Goal: Task Accomplishment & Management: Manage account settings

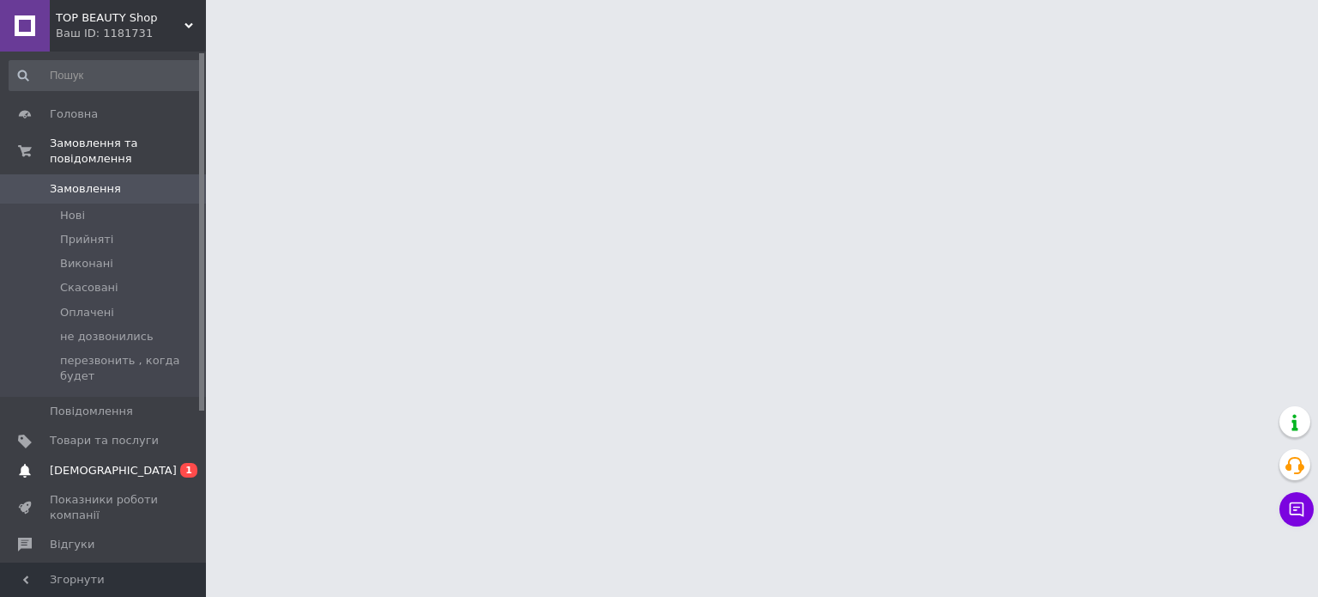
click at [87, 463] on span "[DEMOGRAPHIC_DATA]" at bounding box center [113, 470] width 127 height 15
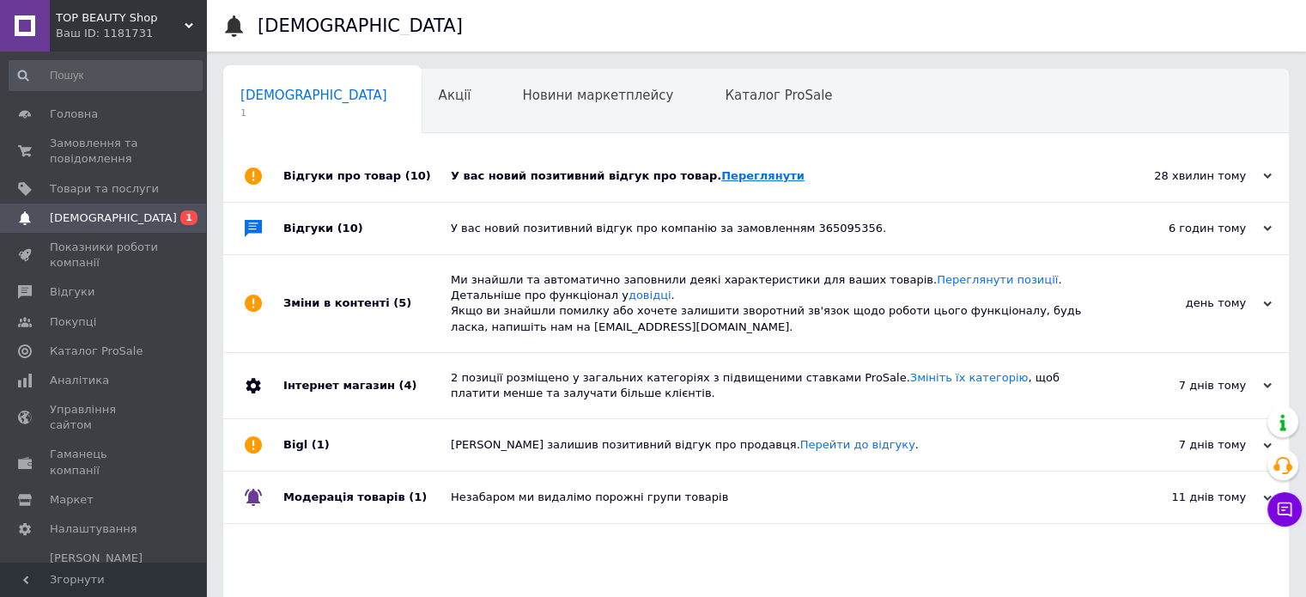
click at [736, 173] on link "Переглянути" at bounding box center [762, 175] width 83 height 13
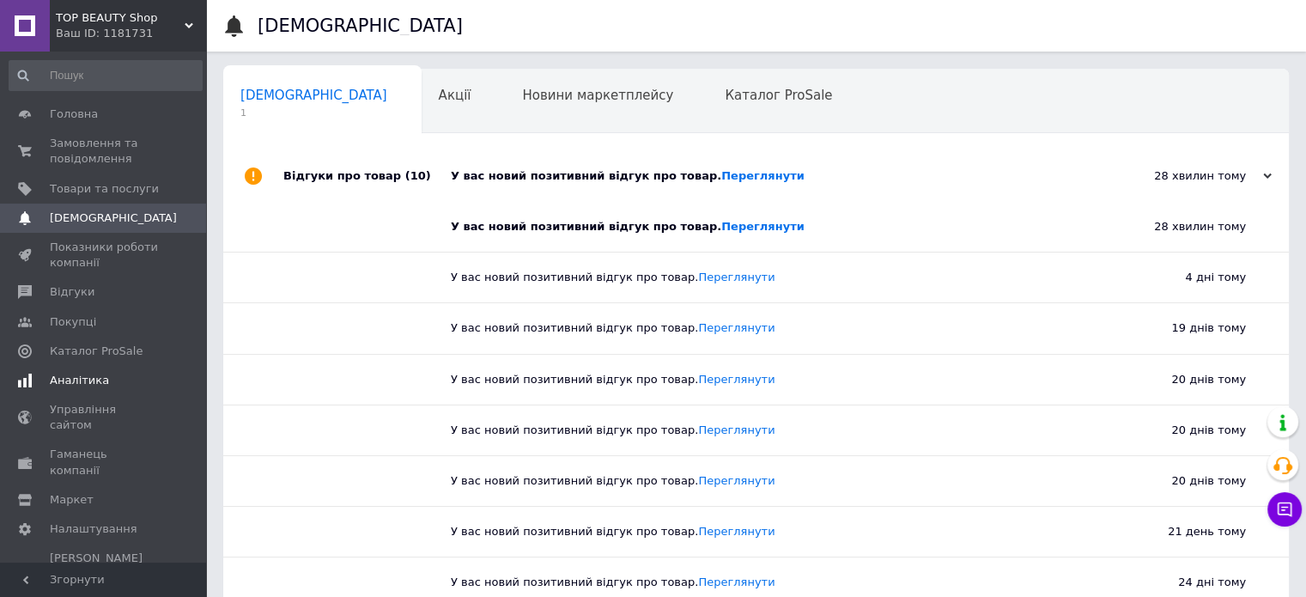
click at [77, 376] on span "Аналітика" at bounding box center [79, 380] width 59 height 15
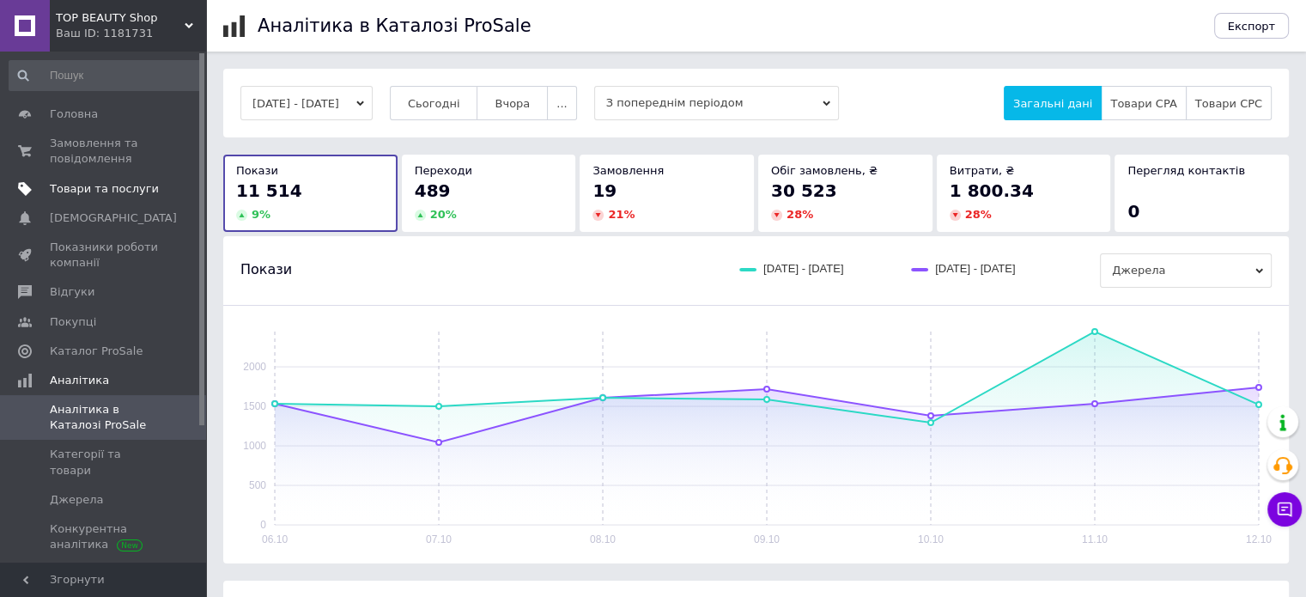
click at [100, 190] on span "Товари та послуги" at bounding box center [104, 188] width 109 height 15
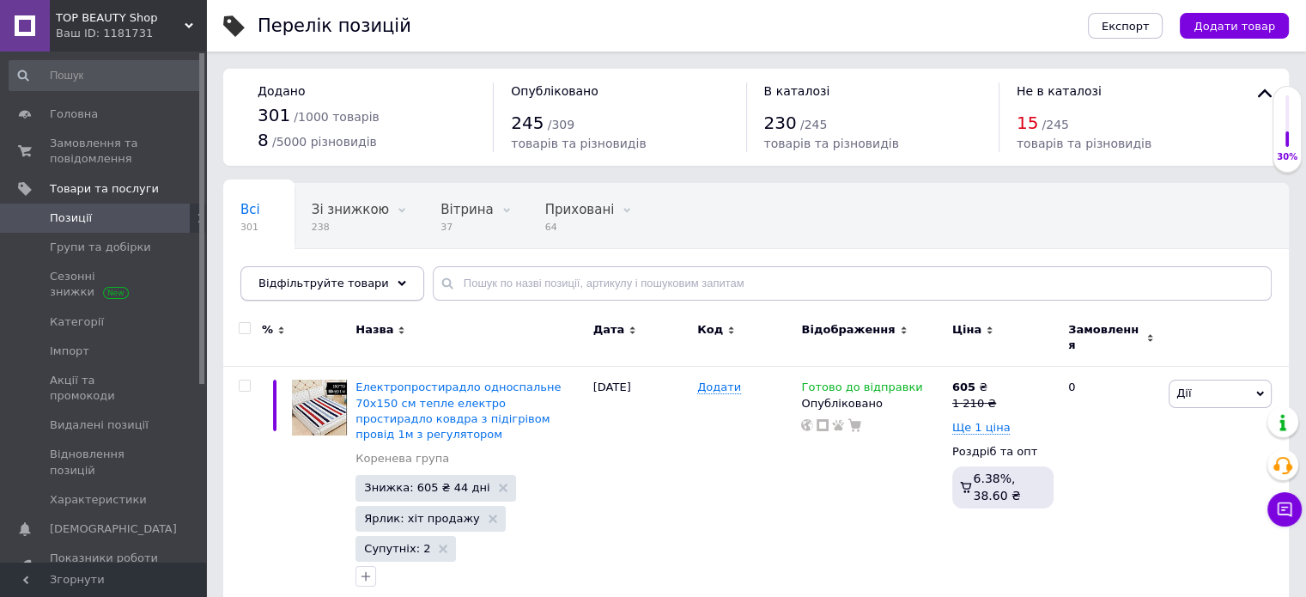
click at [333, 281] on span "Відфільтруйте товари" at bounding box center [323, 282] width 130 height 13
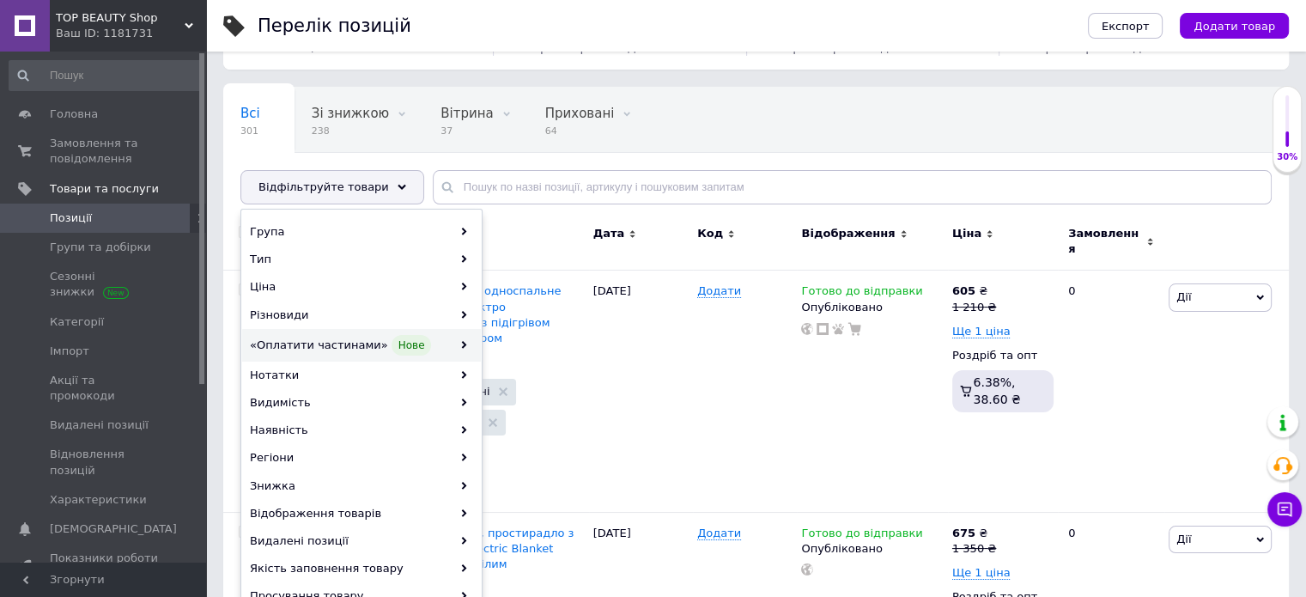
scroll to position [172, 0]
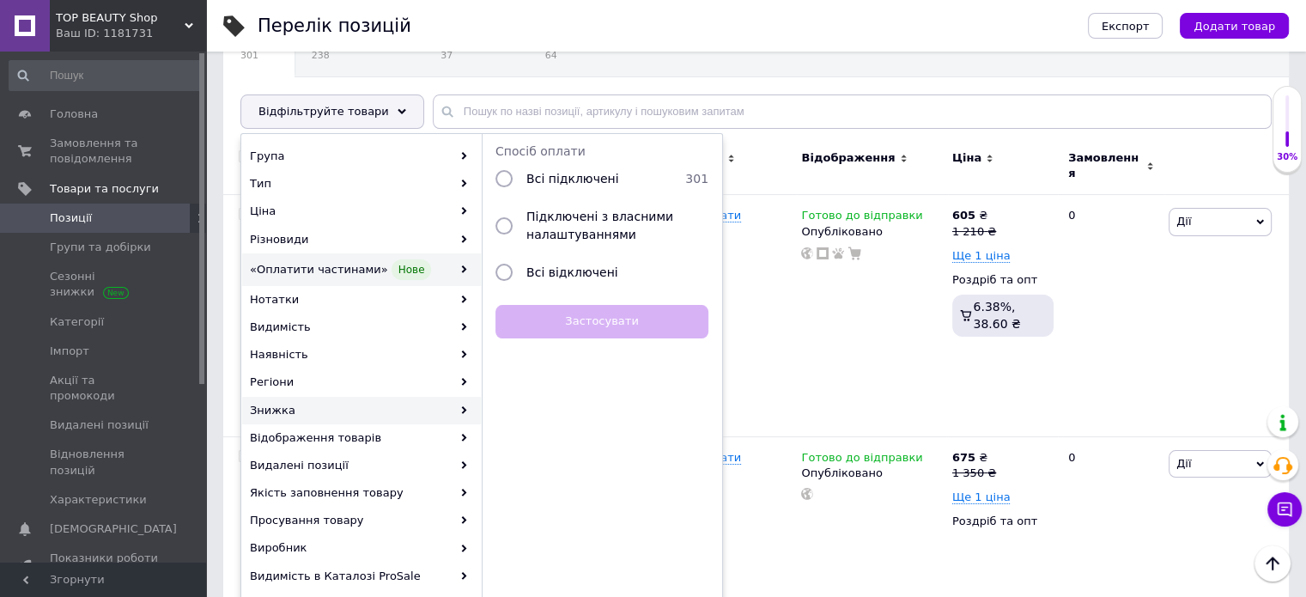
click at [289, 408] on div "Знижка" at bounding box center [361, 410] width 239 height 27
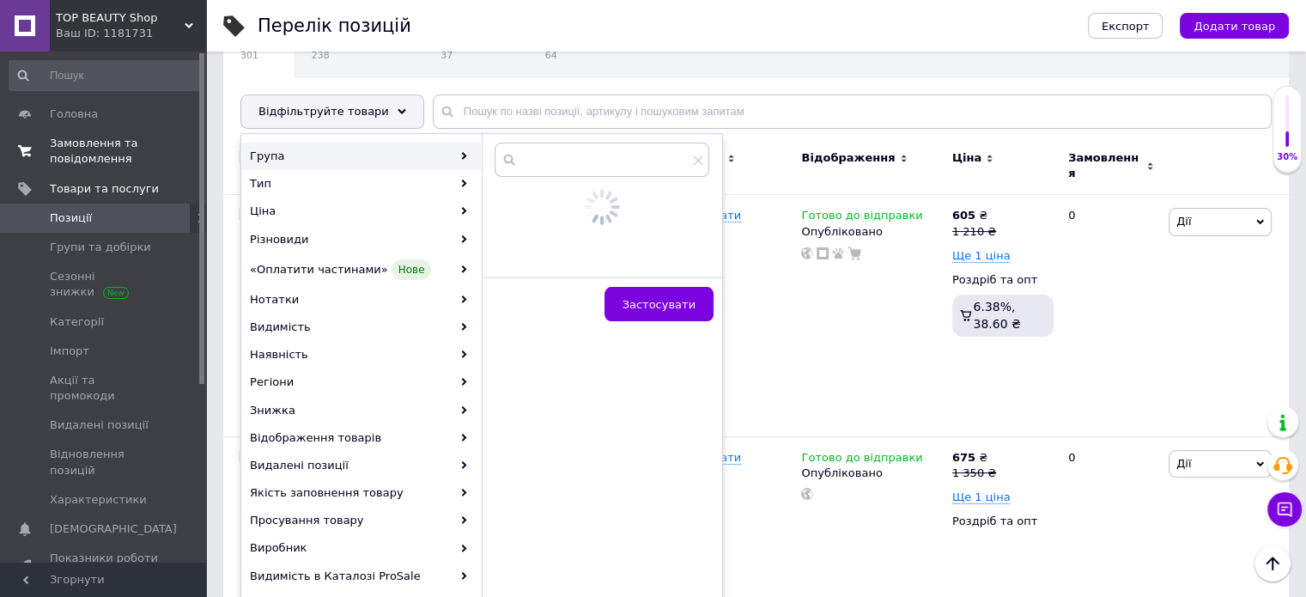
click at [81, 143] on span "Замовлення та повідомлення" at bounding box center [104, 151] width 109 height 31
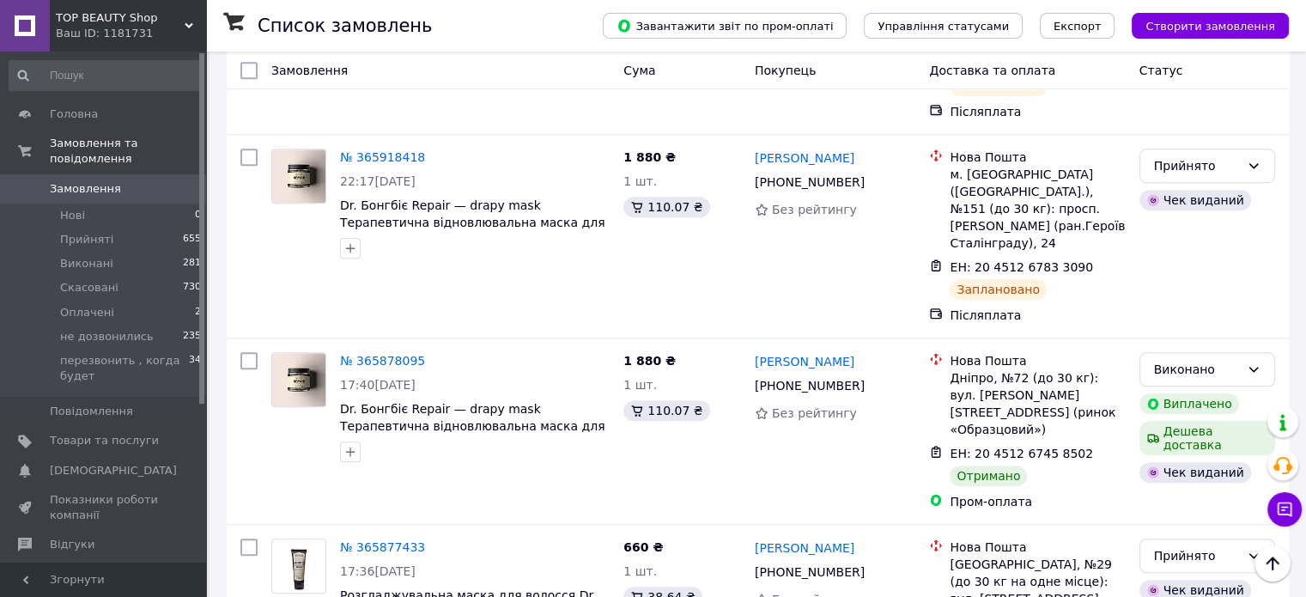
scroll to position [1373, 0]
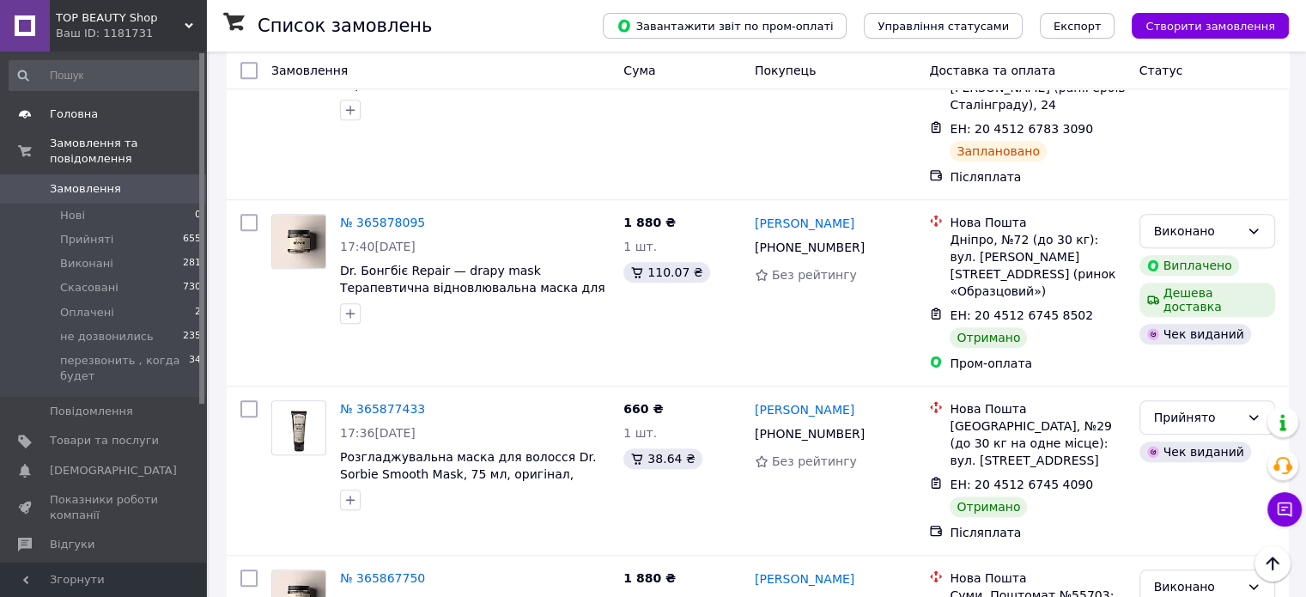
click at [72, 109] on span "Головна" at bounding box center [74, 113] width 48 height 15
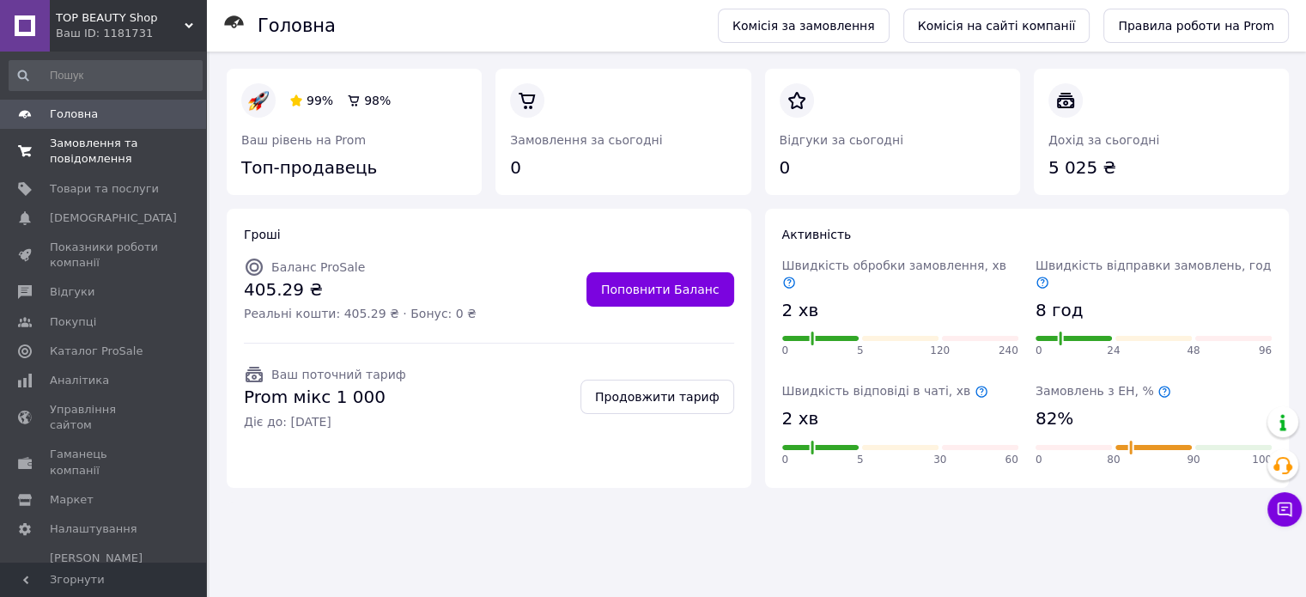
click at [84, 150] on span "Замовлення та повідомлення" at bounding box center [104, 151] width 109 height 31
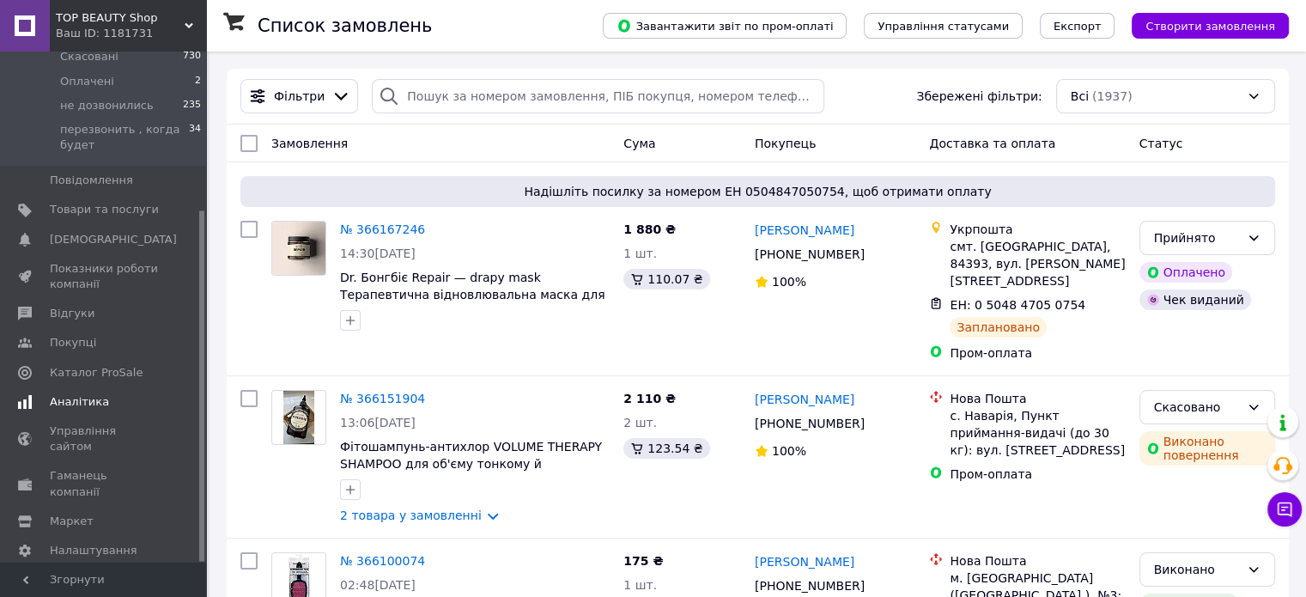
click at [69, 394] on span "Аналітика" at bounding box center [79, 401] width 59 height 15
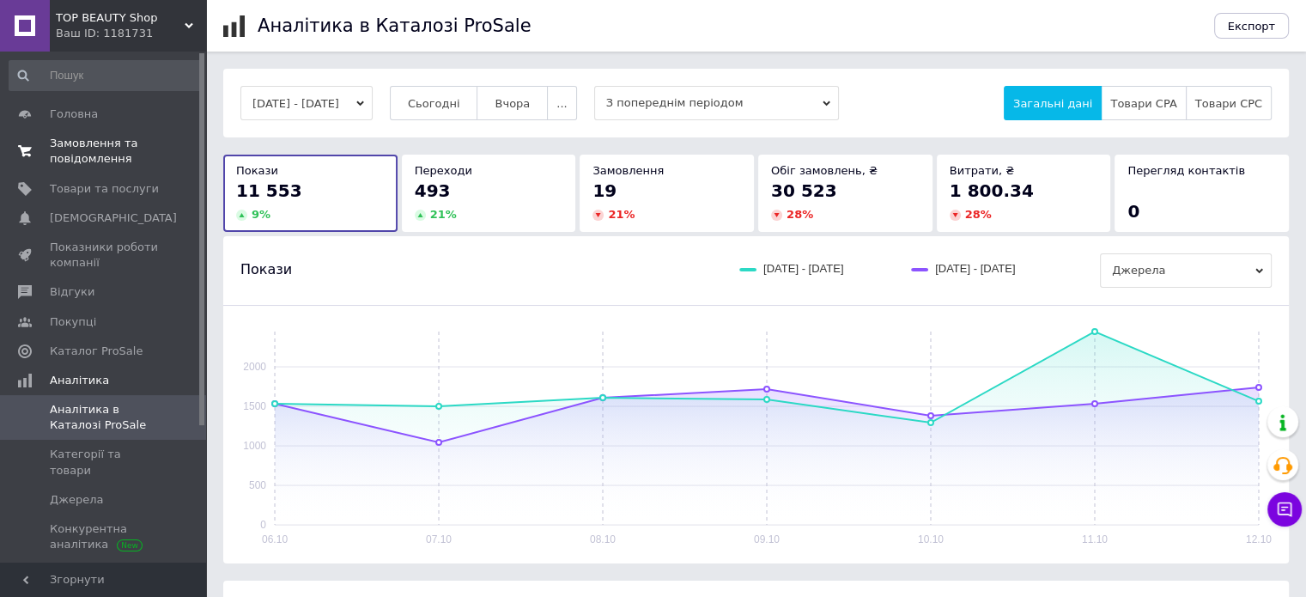
click at [108, 135] on link "Замовлення та повідомлення 0 0" at bounding box center [105, 151] width 211 height 45
